Goal: Share content: Share content

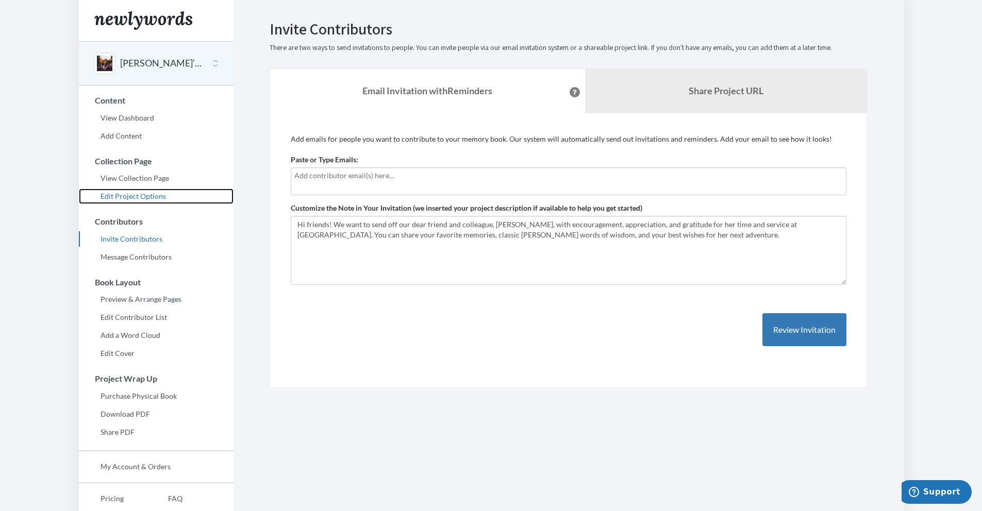
click at [124, 194] on link "Edit Project Options" at bounding box center [156, 196] width 155 height 15
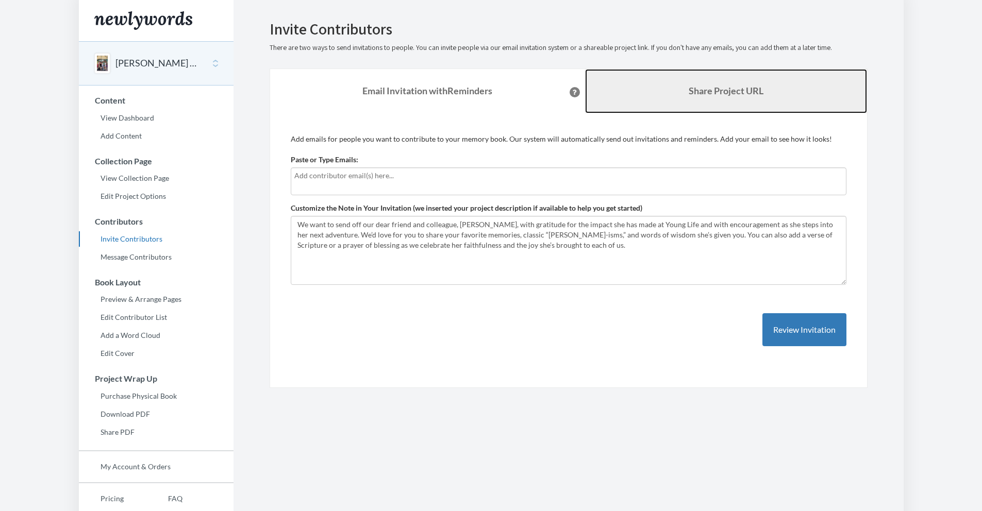
click at [719, 105] on link "Share Project URL" at bounding box center [726, 91] width 282 height 44
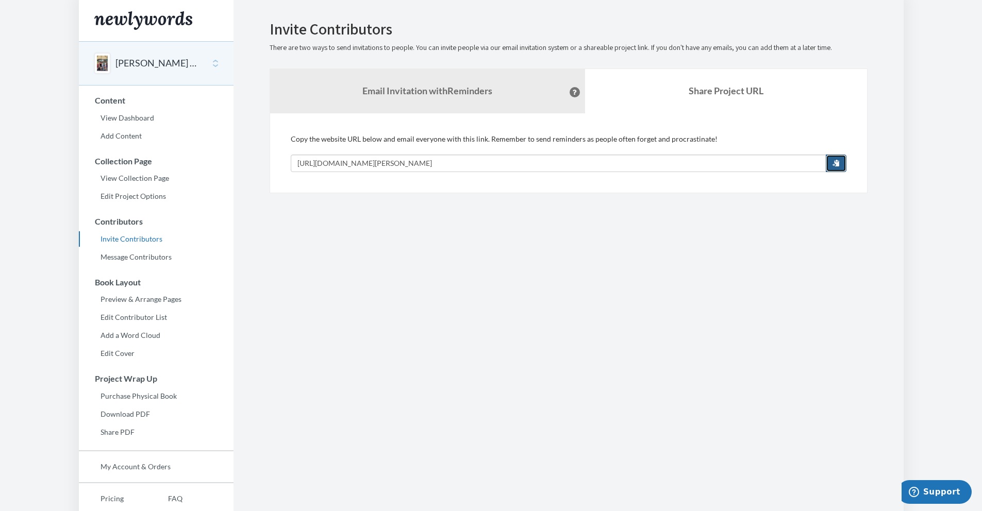
click at [837, 164] on span "button" at bounding box center [835, 162] width 7 height 7
click at [201, 72] on div "Emily Blaess Farewell" at bounding box center [156, 63] width 155 height 44
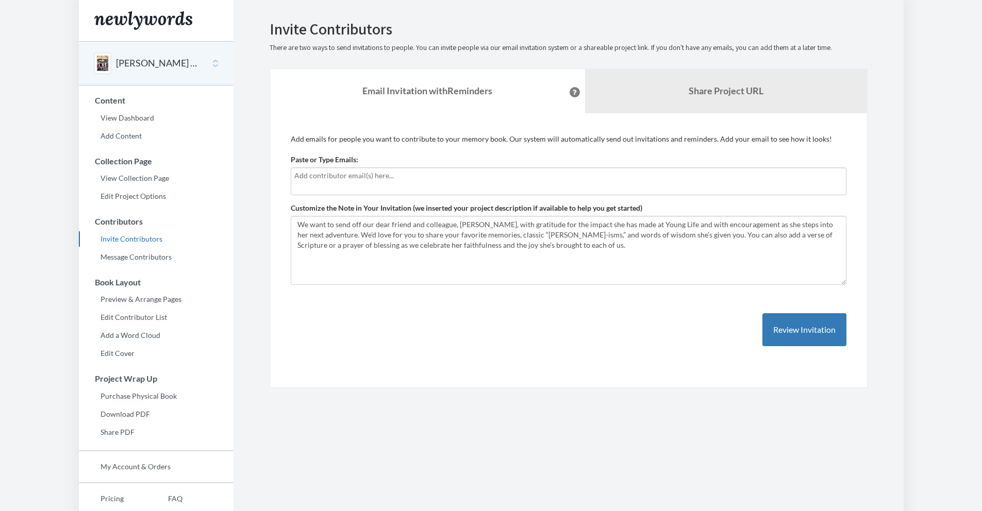
click at [196, 61] on button "[PERSON_NAME] Farewell" at bounding box center [157, 63] width 83 height 13
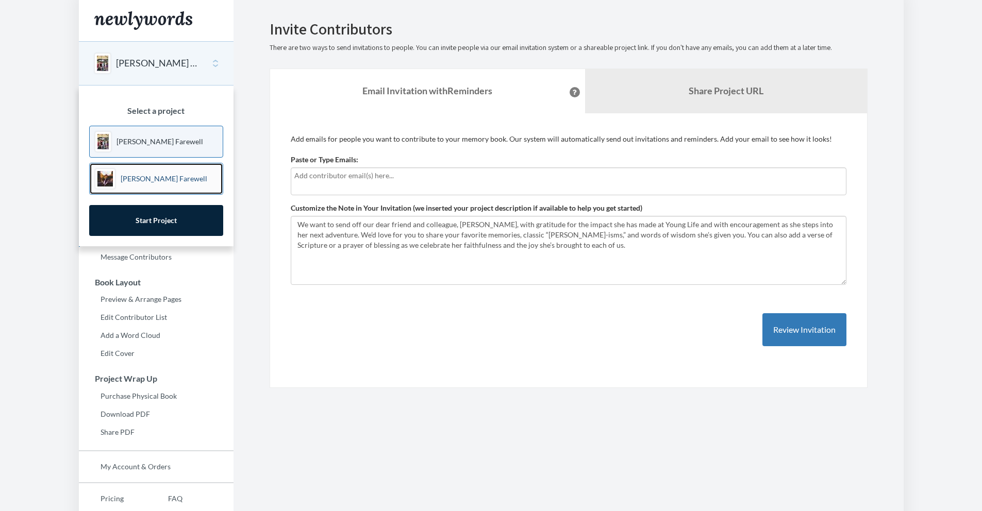
click at [173, 182] on p "[PERSON_NAME] Farewell" at bounding box center [164, 179] width 87 height 10
